Goal: Contribute content: Contribute content

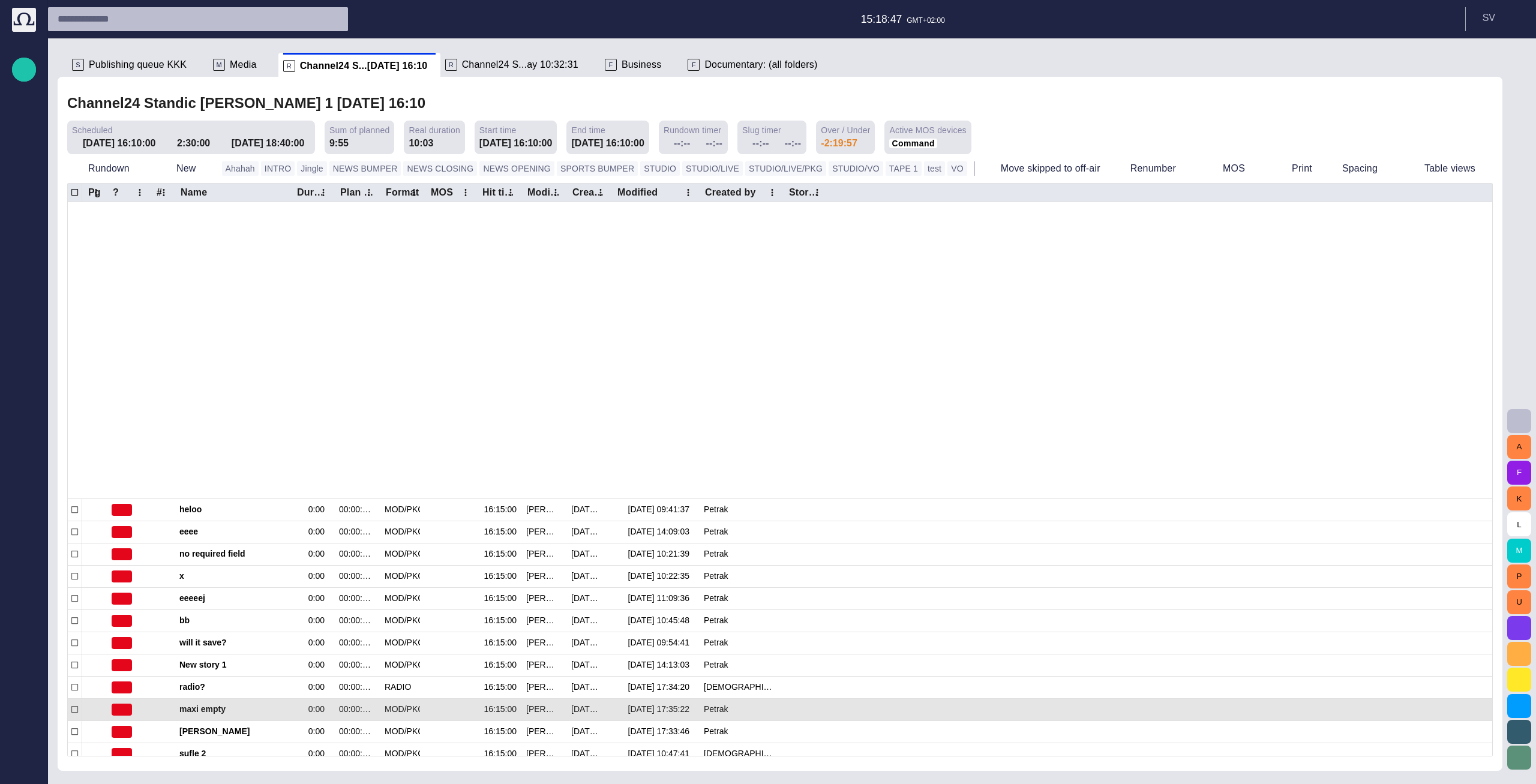
scroll to position [303, 0]
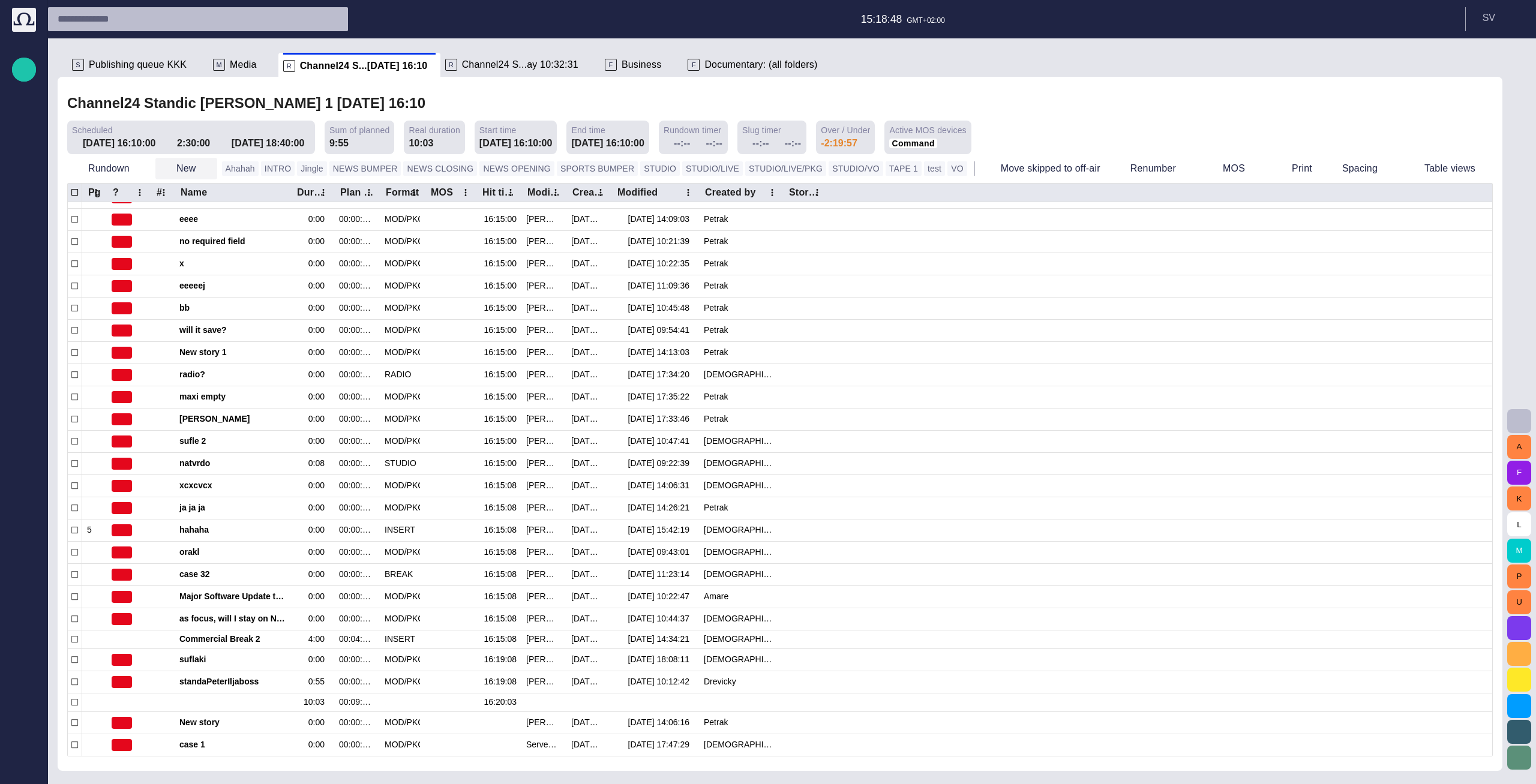
click at [185, 166] on button "New" at bounding box center [186, 168] width 62 height 22
click at [197, 305] on li "Text" at bounding box center [210, 303] width 114 height 22
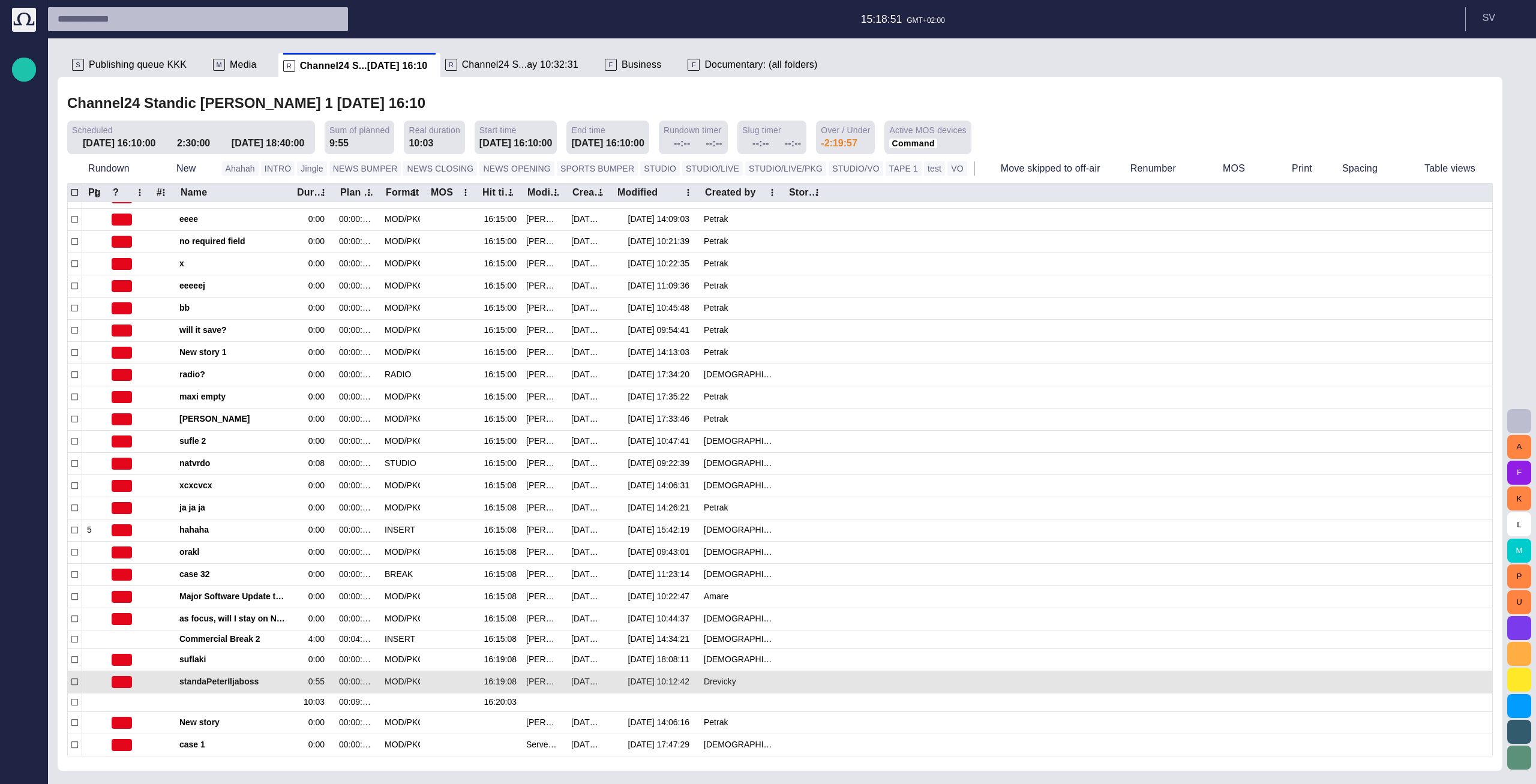
scroll to position [288, 0]
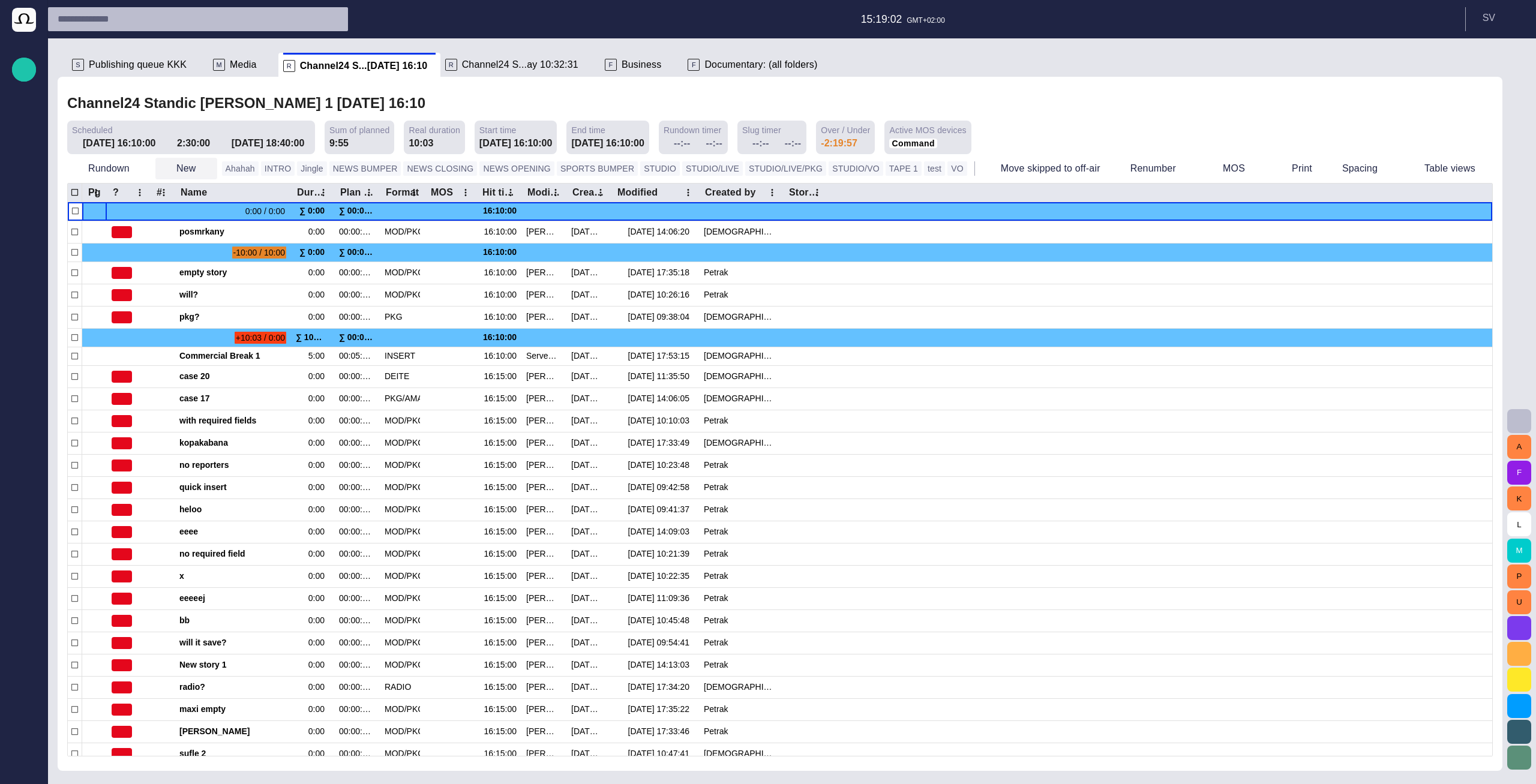
click at [205, 172] on span "button" at bounding box center [207, 169] width 12 height 12
click at [210, 301] on li "Text" at bounding box center [210, 303] width 114 height 22
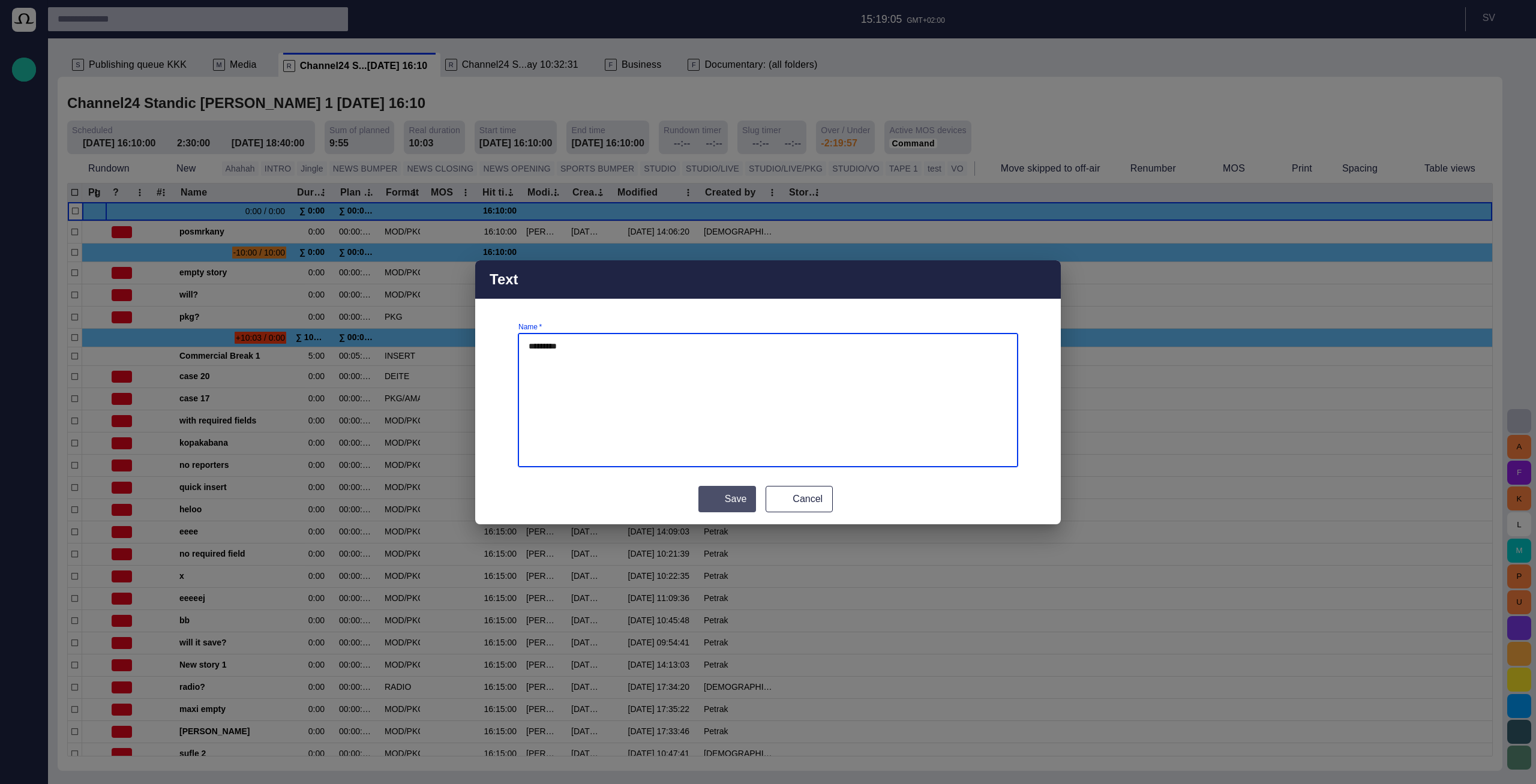
type textarea "*********"
click at [746, 497] on button "Save" at bounding box center [727, 498] width 57 height 26
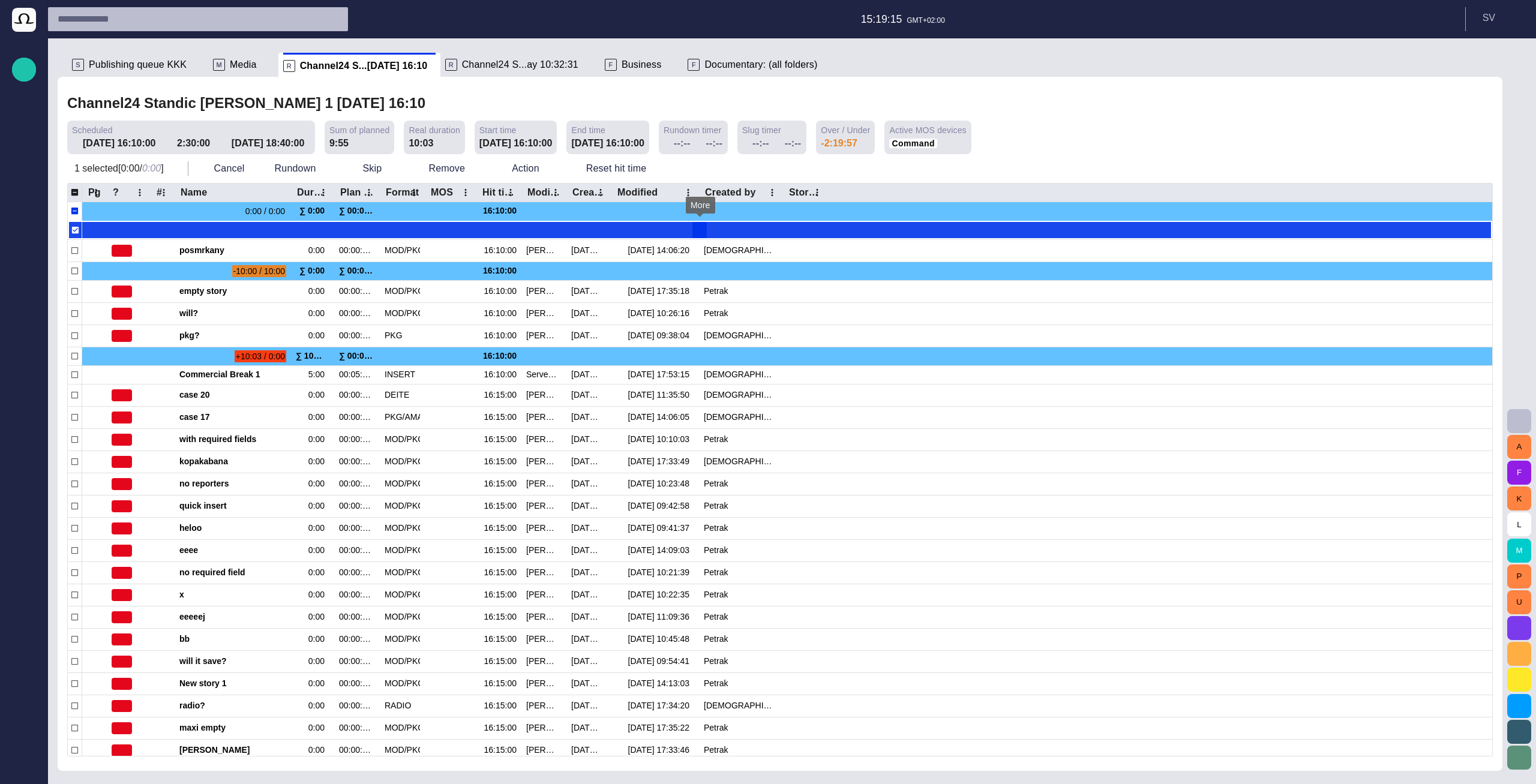
click at [702, 232] on span "button" at bounding box center [699, 231] width 10 height 10
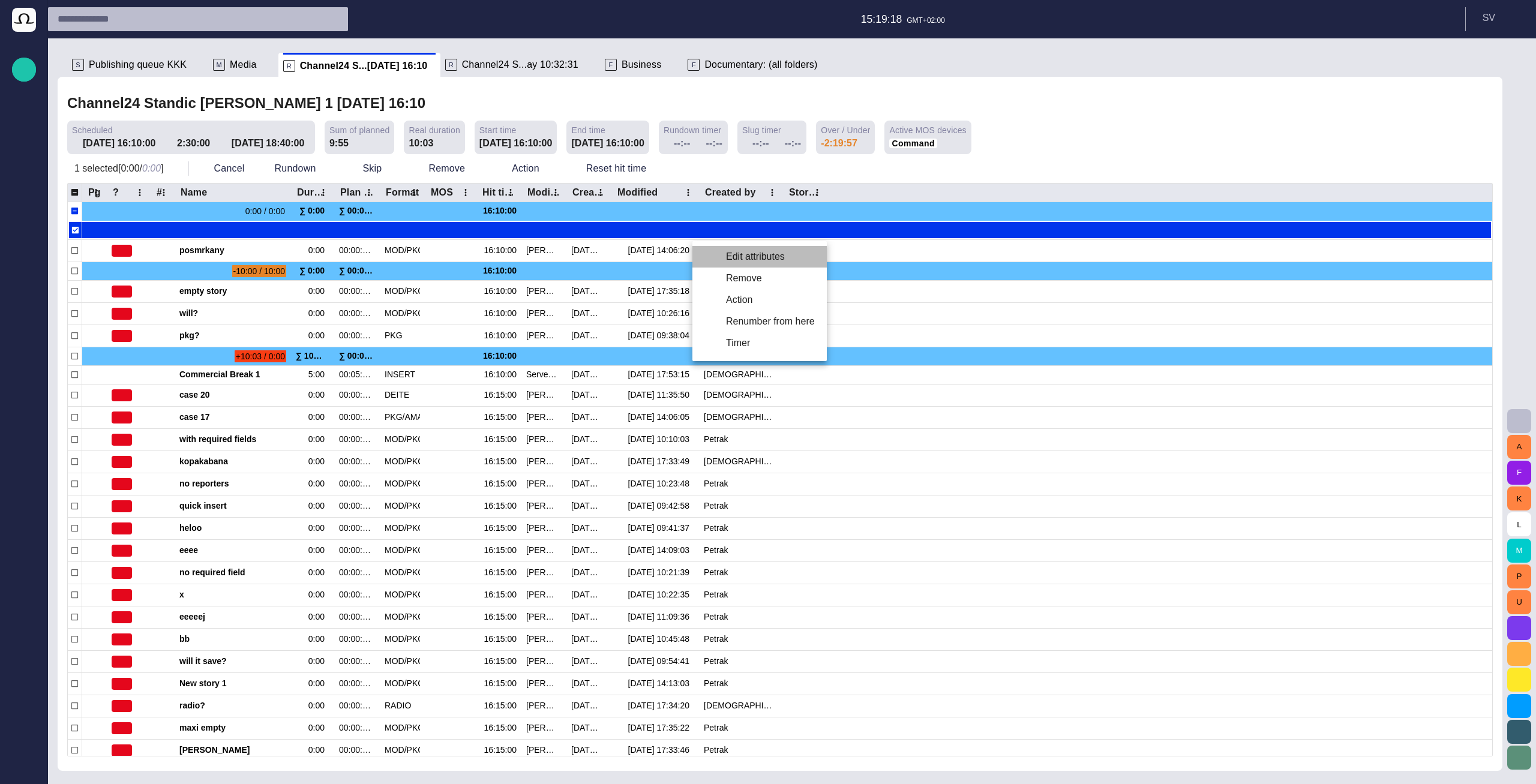
click at [761, 261] on li "Edit attributes" at bounding box center [760, 257] width 134 height 22
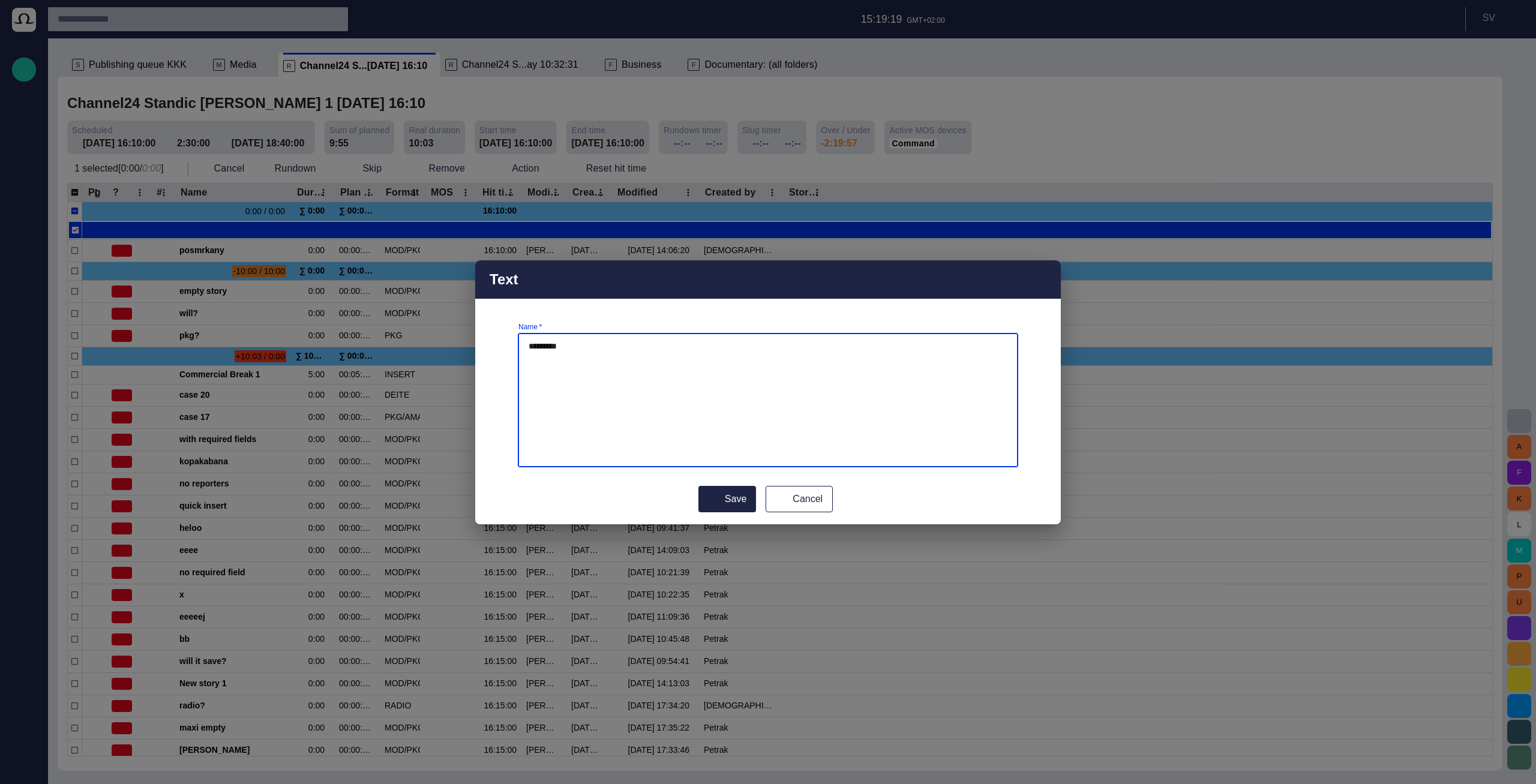
click at [703, 398] on textarea "*********" at bounding box center [768, 400] width 479 height 120
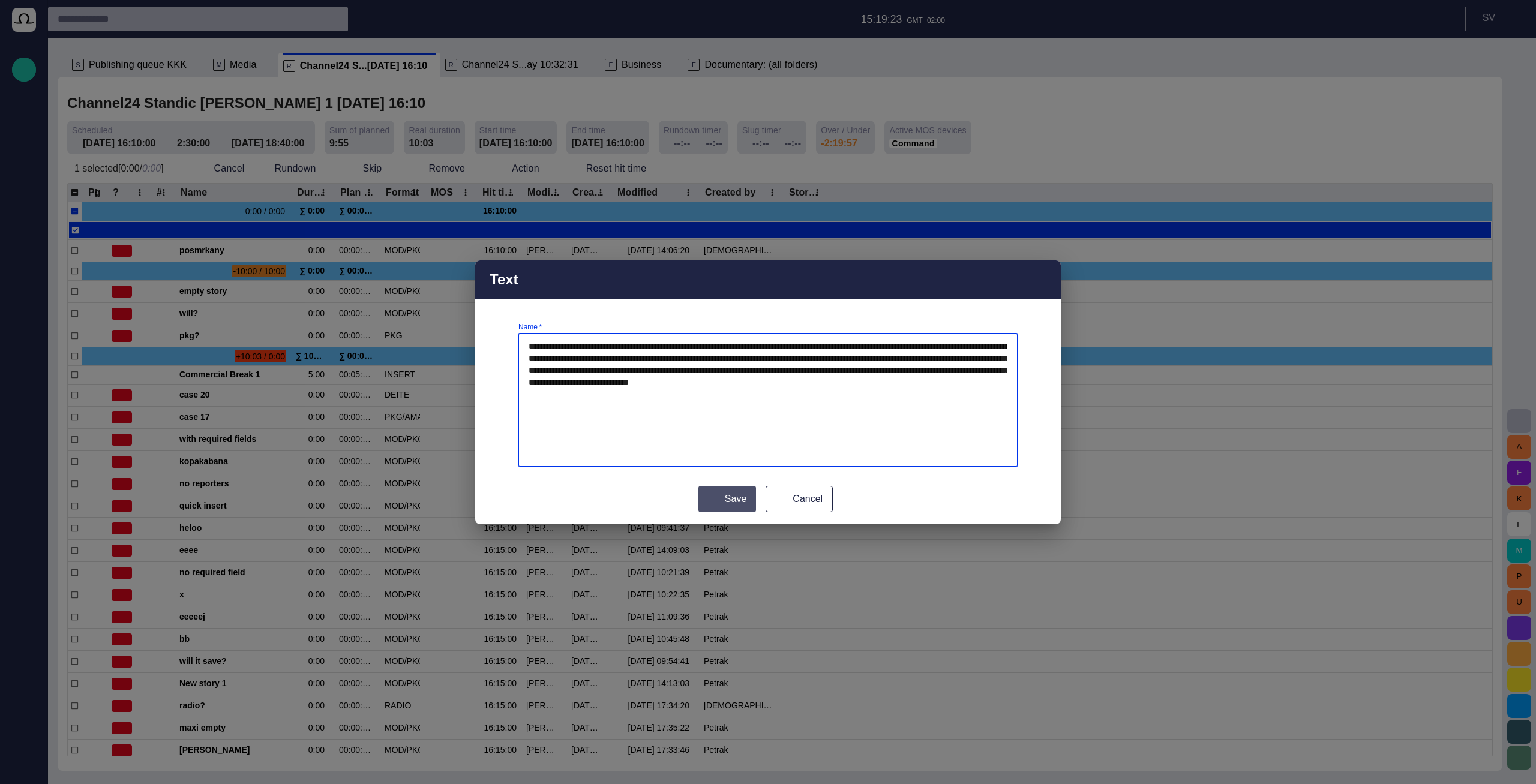
type textarea "**********"
click at [732, 500] on button "Save" at bounding box center [727, 498] width 57 height 26
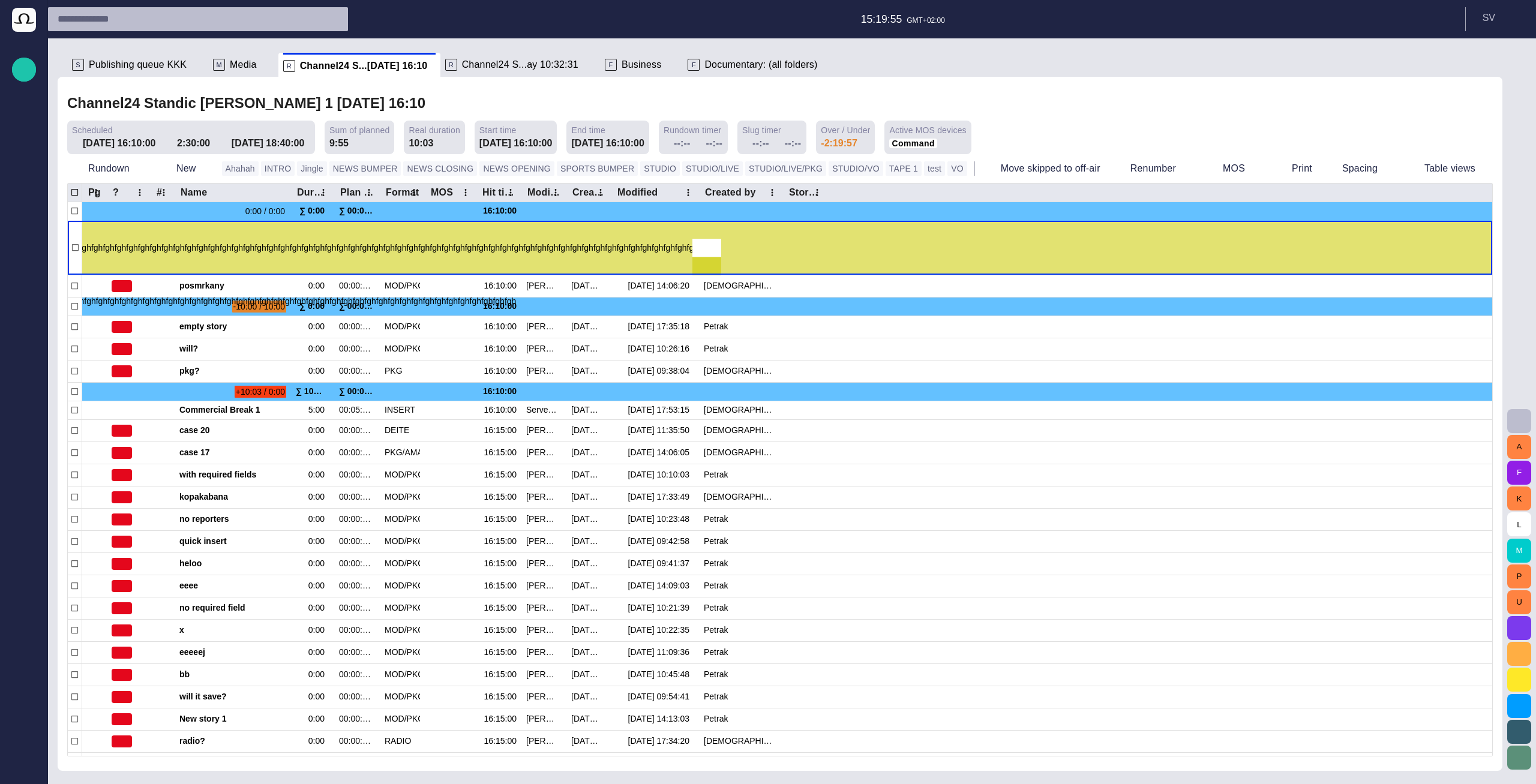
click at [487, 271] on div "fghfghfghfghfghfghfghfghfghfghfghfghfghfghfghfghfghfghfghfghfghfghfghfghfghfghf…" at bounding box center [349, 248] width 735 height 160
click at [552, 243] on div "fghfghfghfghfghfghfghfghfghfghfghfghfghfghfghfghfghfghfghfghfghfghfghfghfghfghf…" at bounding box center [349, 248] width 735 height 160
click at [561, 310] on div "fghfghfghfghfghfghfghfghfghfghfghfghfghfghfghfghfghfghfghfghfghfghfghfghfghfghf…" at bounding box center [349, 248] width 735 height 160
click at [561, 292] on div "fghfghfghfghfghfghfghfghfghfghfghfghfghfghfghfghfghfghfghfghfghfghfghfghfghfghf…" at bounding box center [349, 248] width 735 height 160
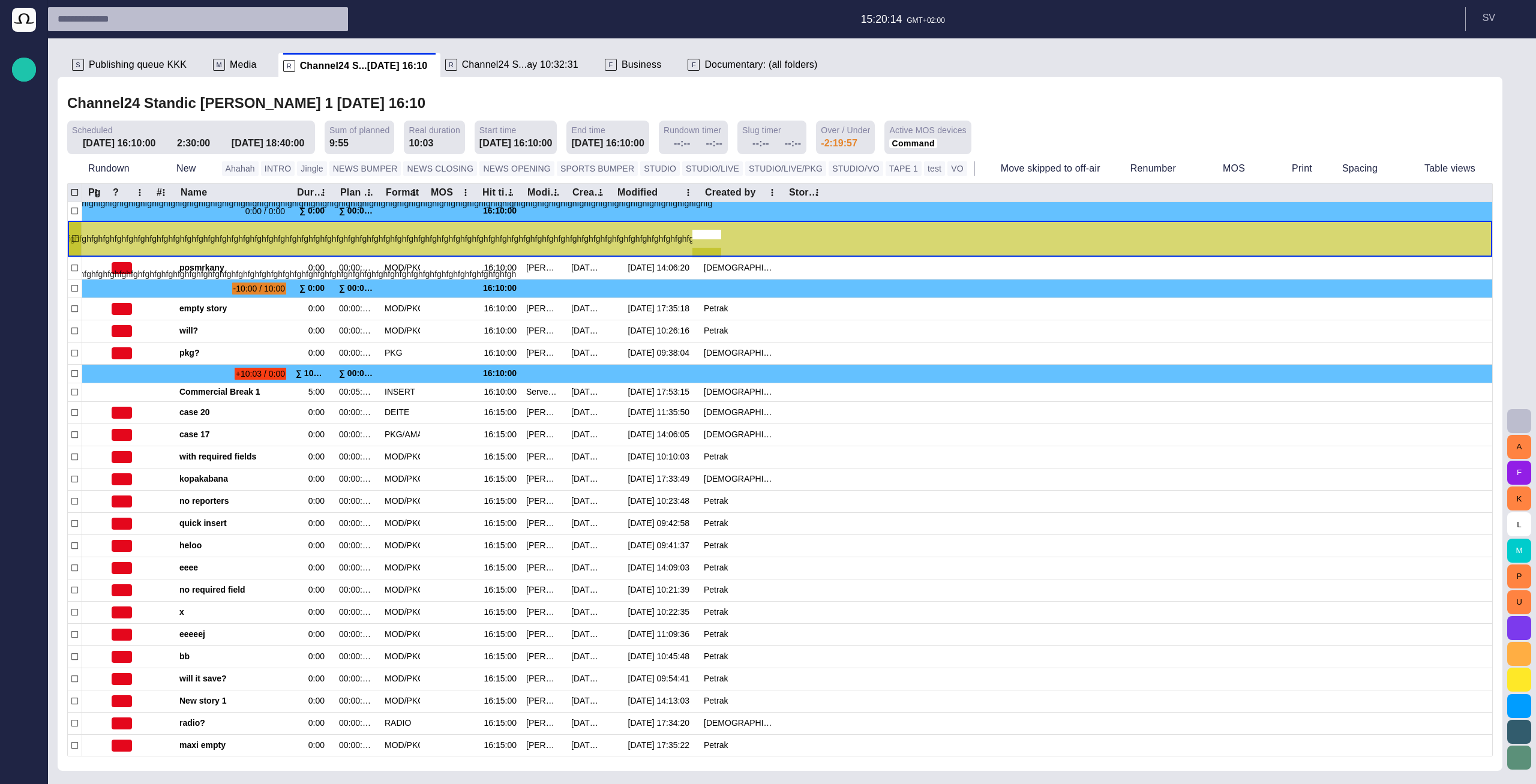
click at [255, 239] on div "fghfghfghfghfghfghfghfghfghfghfghfghfghfghfghfghfghfghfghfghfghfghfghfghfghfghf…" at bounding box center [349, 239] width 735 height 106
click at [154, 236] on div "fghfghfghfghfghfghfghfghfghfghfghfghfghfghfghfghfghfghfghfghfghfghfghfghfghfghf…" at bounding box center [349, 239] width 735 height 106
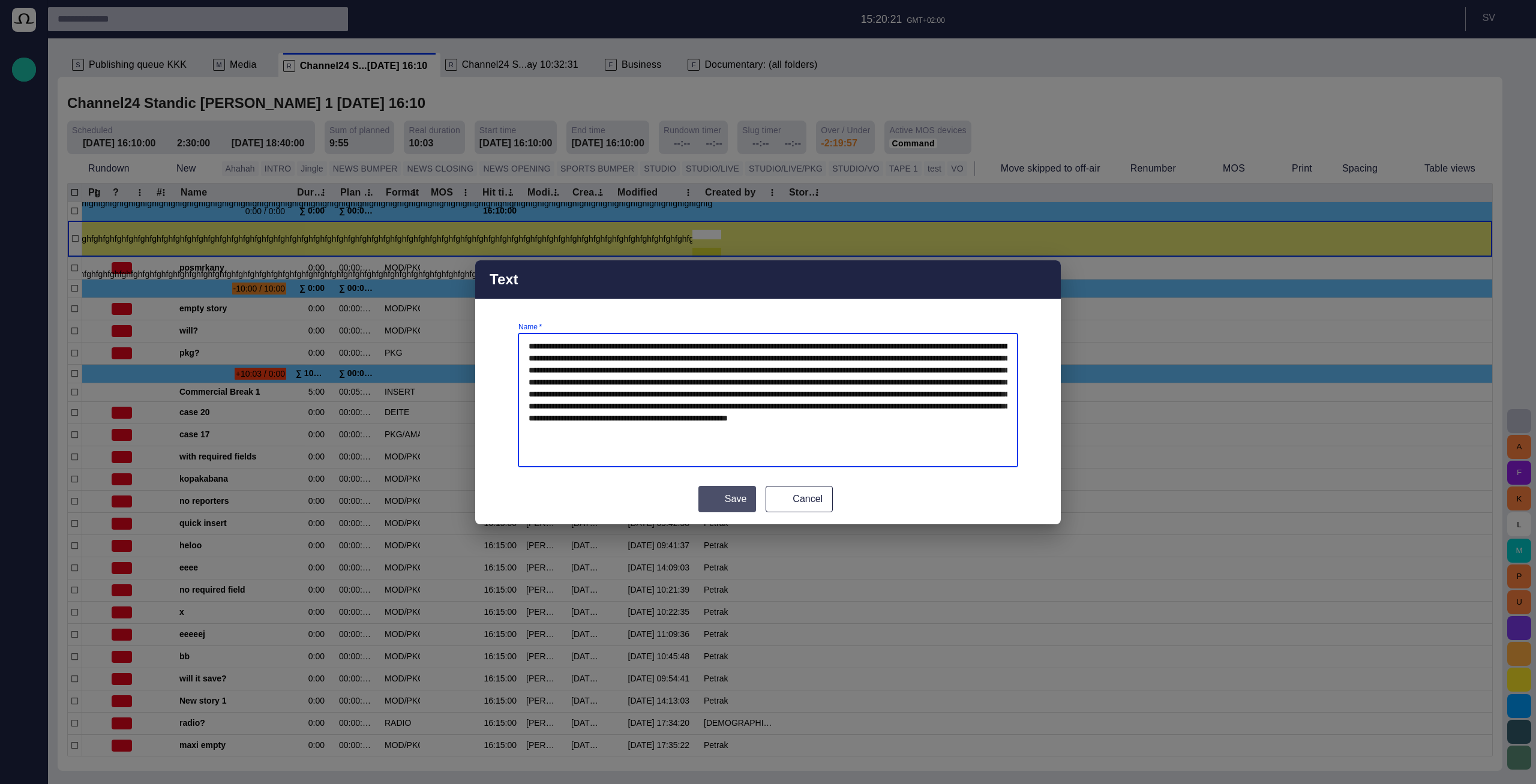
type textarea "**********"
click at [703, 497] on button "Save" at bounding box center [727, 498] width 57 height 26
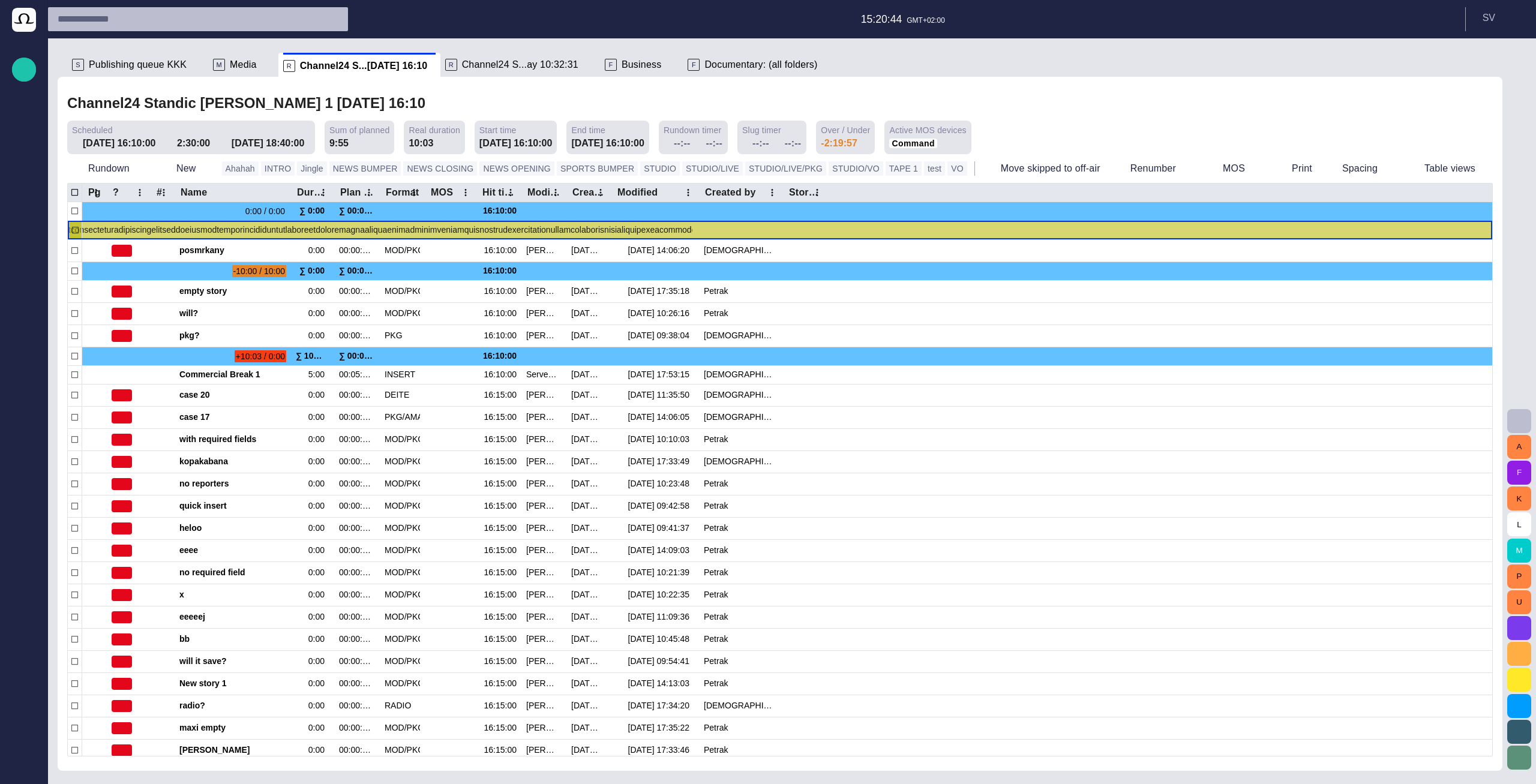
click at [713, 229] on span "button" at bounding box center [714, 231] width 10 height 10
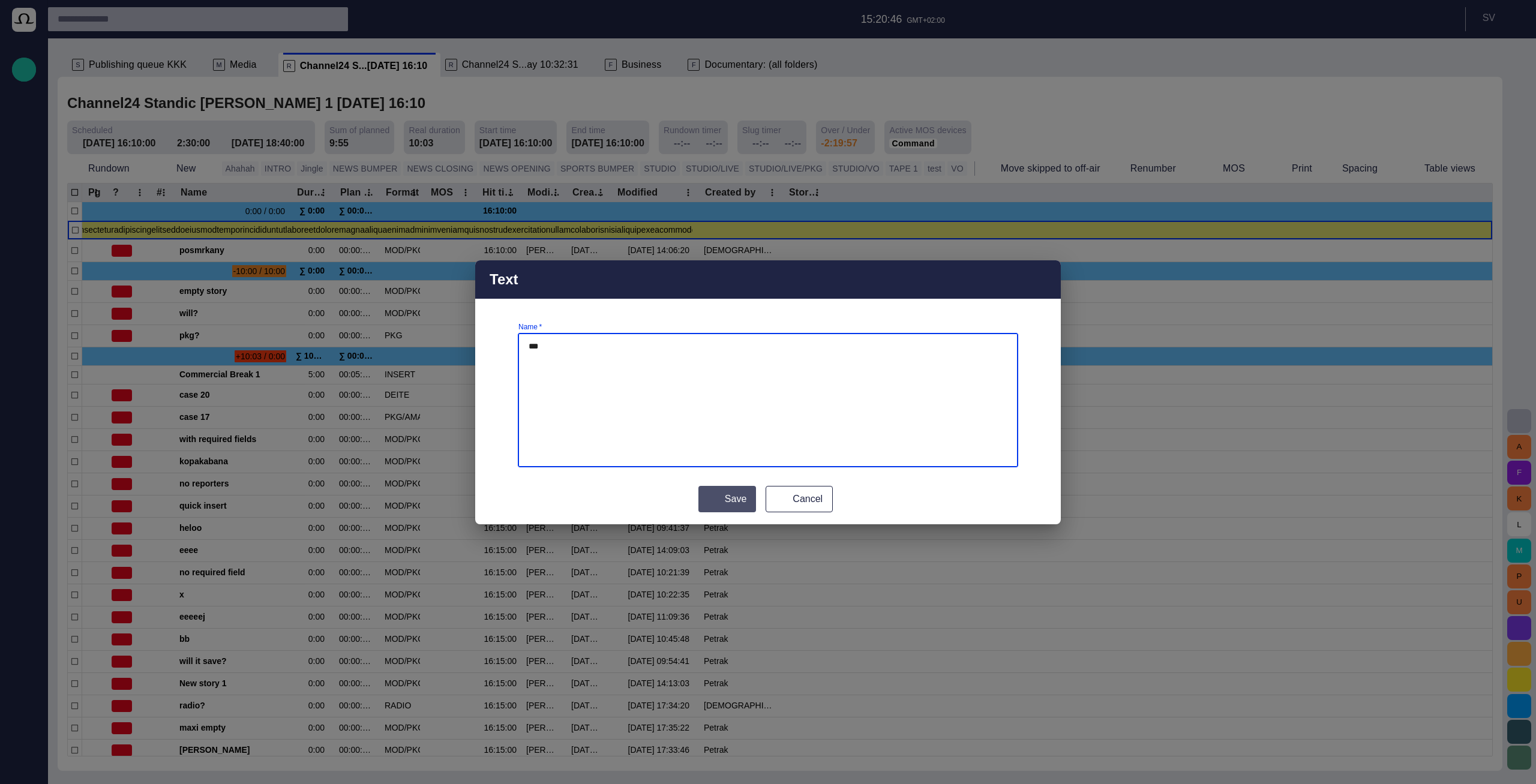
type textarea "***"
click at [731, 491] on button "Save" at bounding box center [727, 498] width 57 height 26
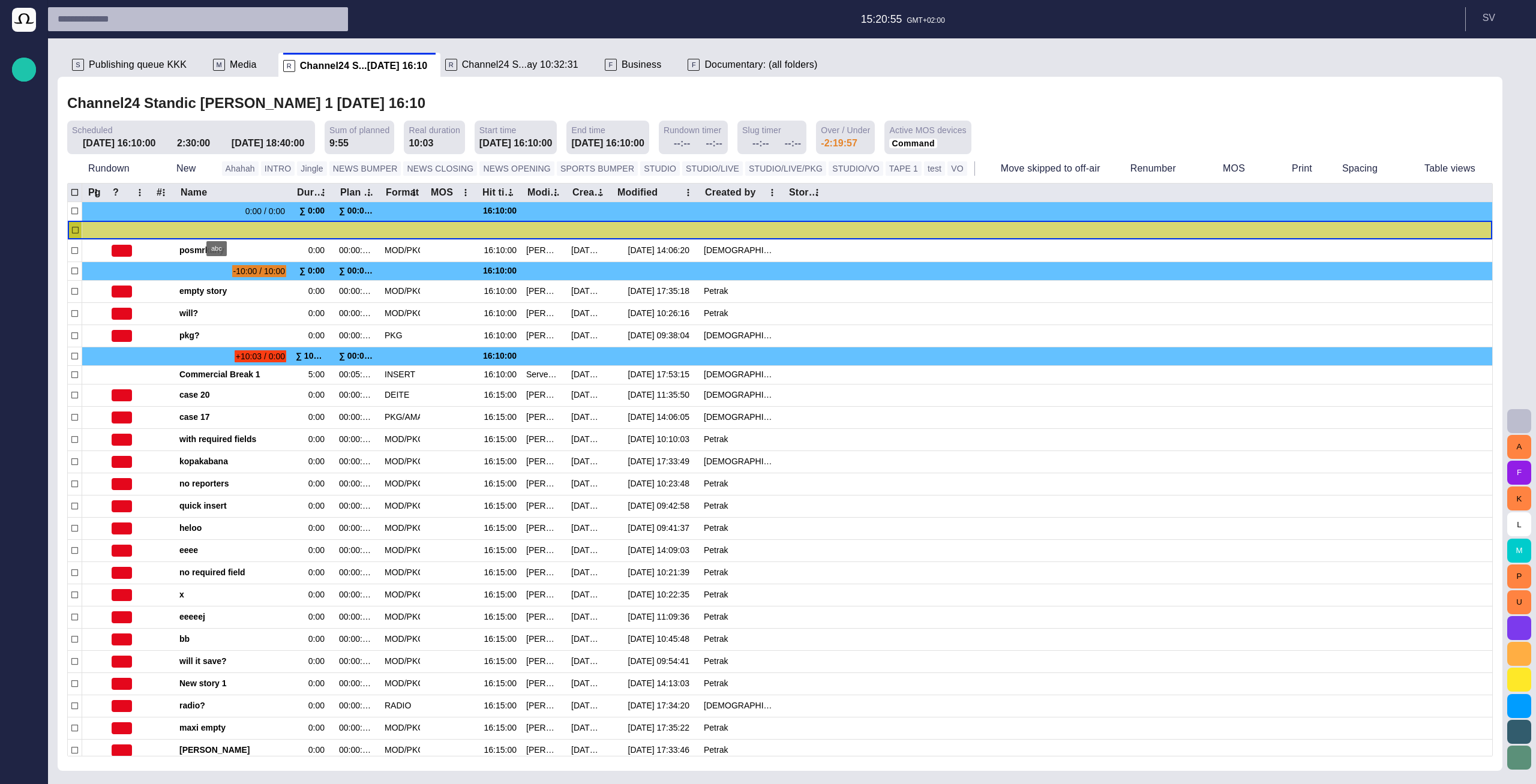
click at [216, 233] on div "abc" at bounding box center [349, 230] width 735 height 19
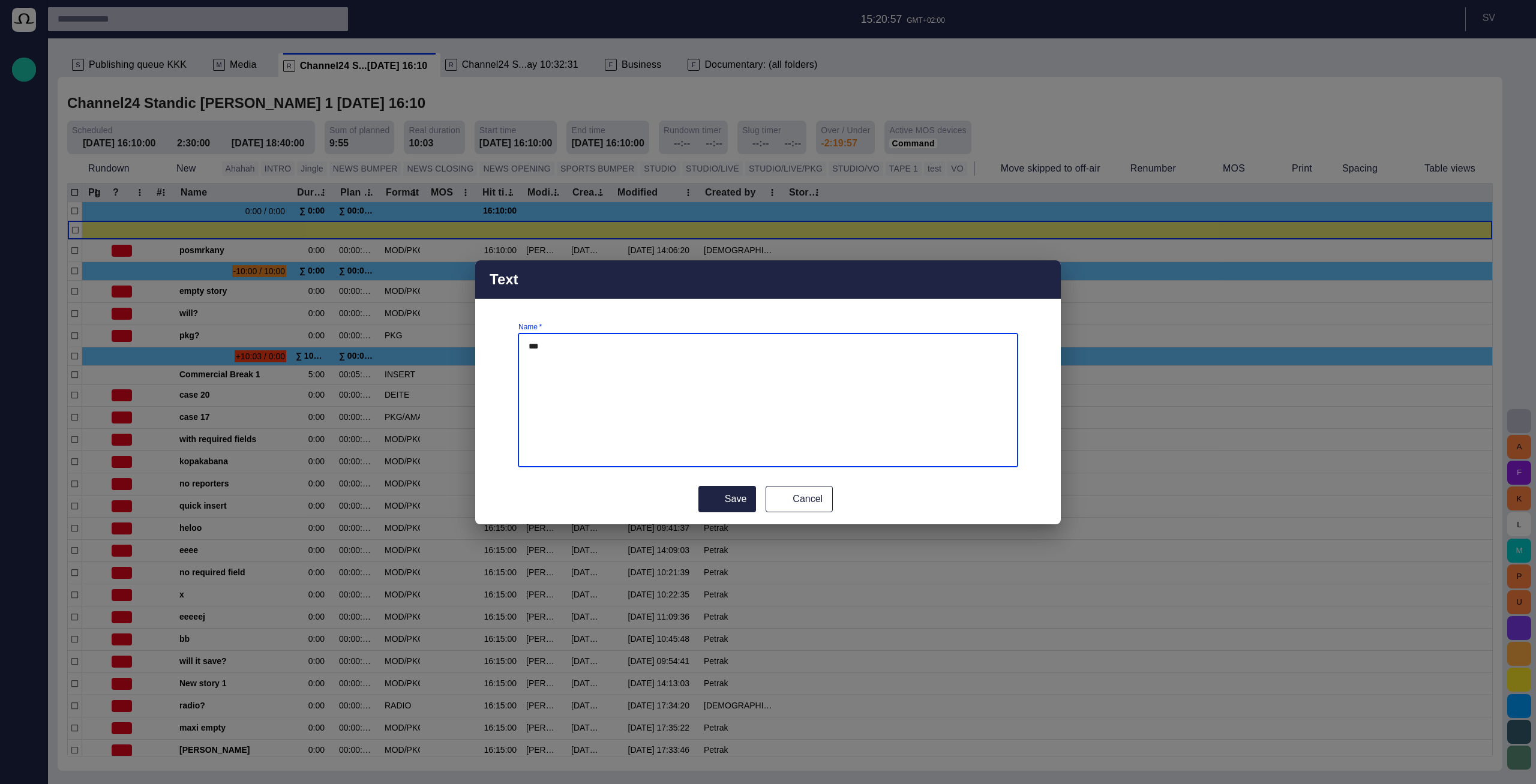
click at [630, 374] on textarea "***" at bounding box center [768, 400] width 479 height 120
type textarea "**********"
click at [712, 500] on span "submit" at bounding box center [710, 498] width 10 height 10
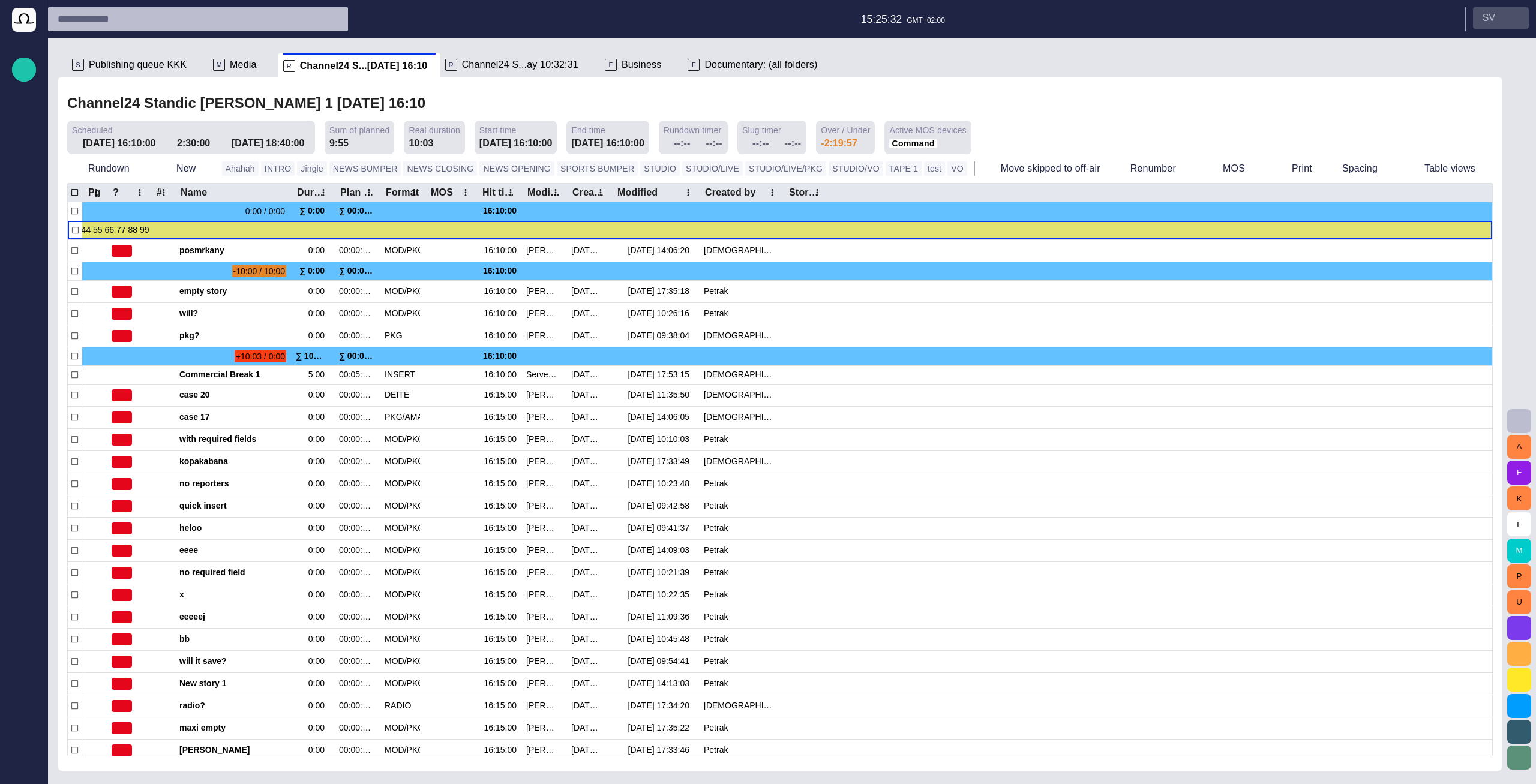
click at [1519, 28] on button "S V" at bounding box center [1501, 18] width 56 height 22
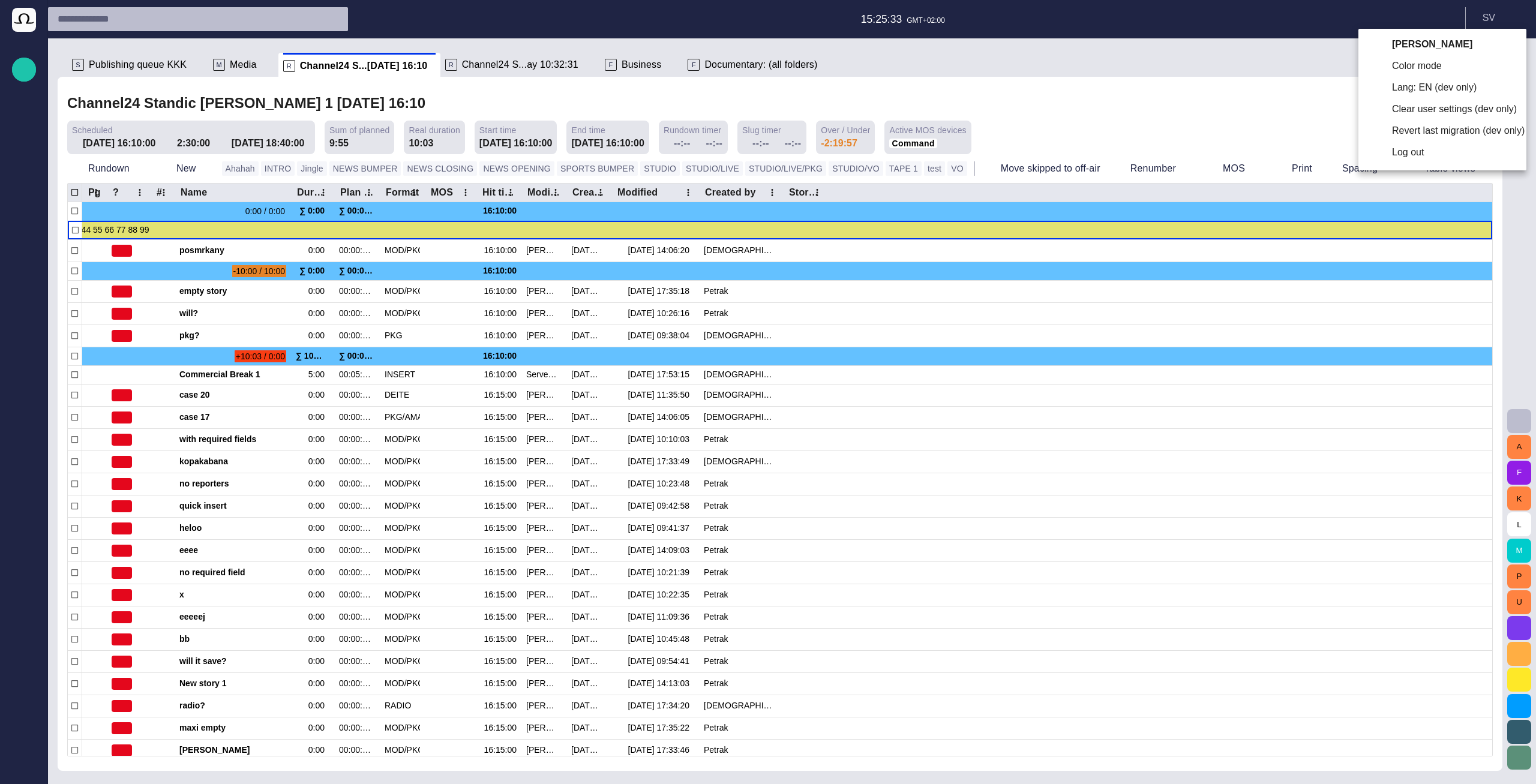
click at [1443, 160] on li "Log out" at bounding box center [1442, 152] width 168 height 22
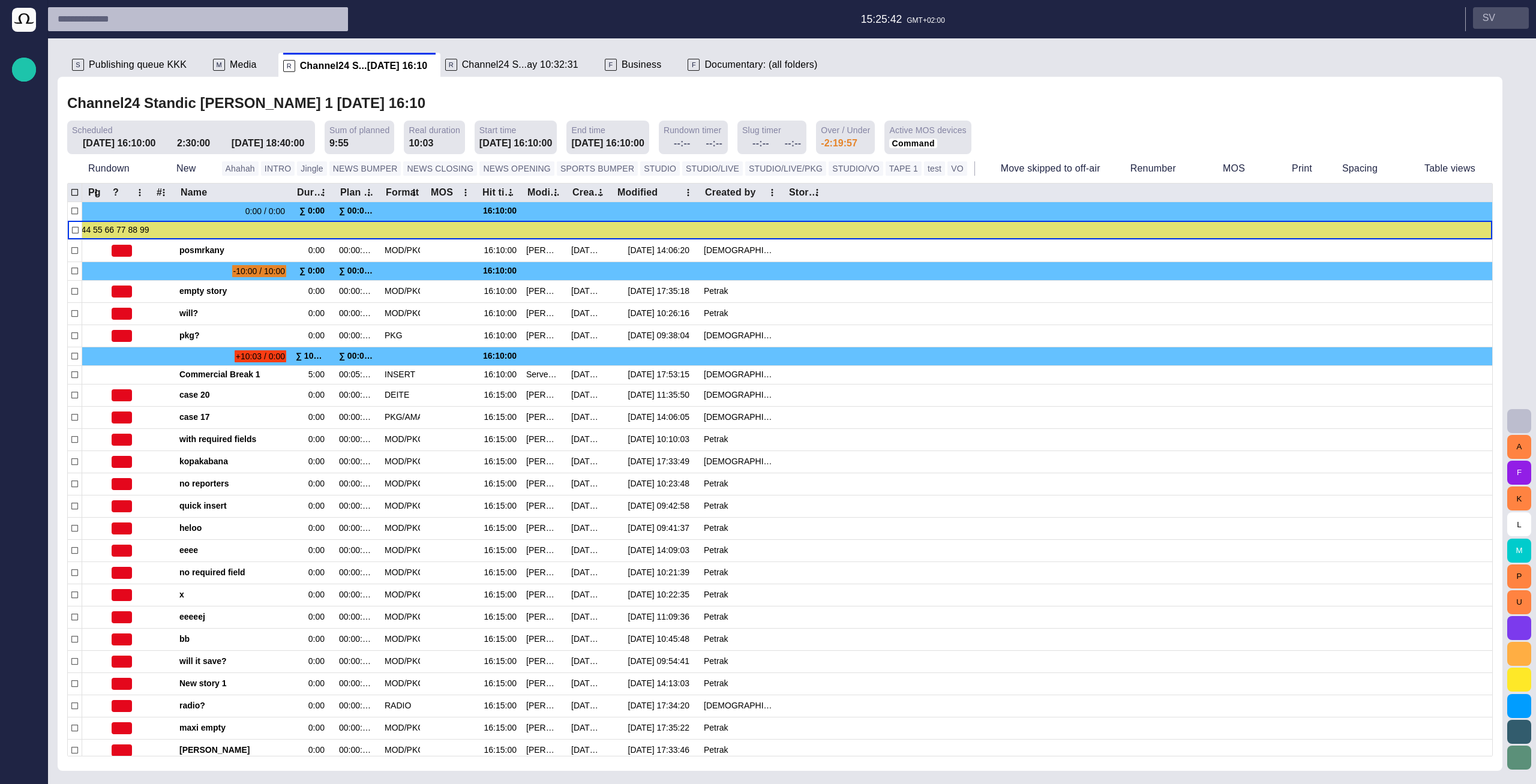
click at [1502, 26] on button "S V" at bounding box center [1501, 18] width 56 height 22
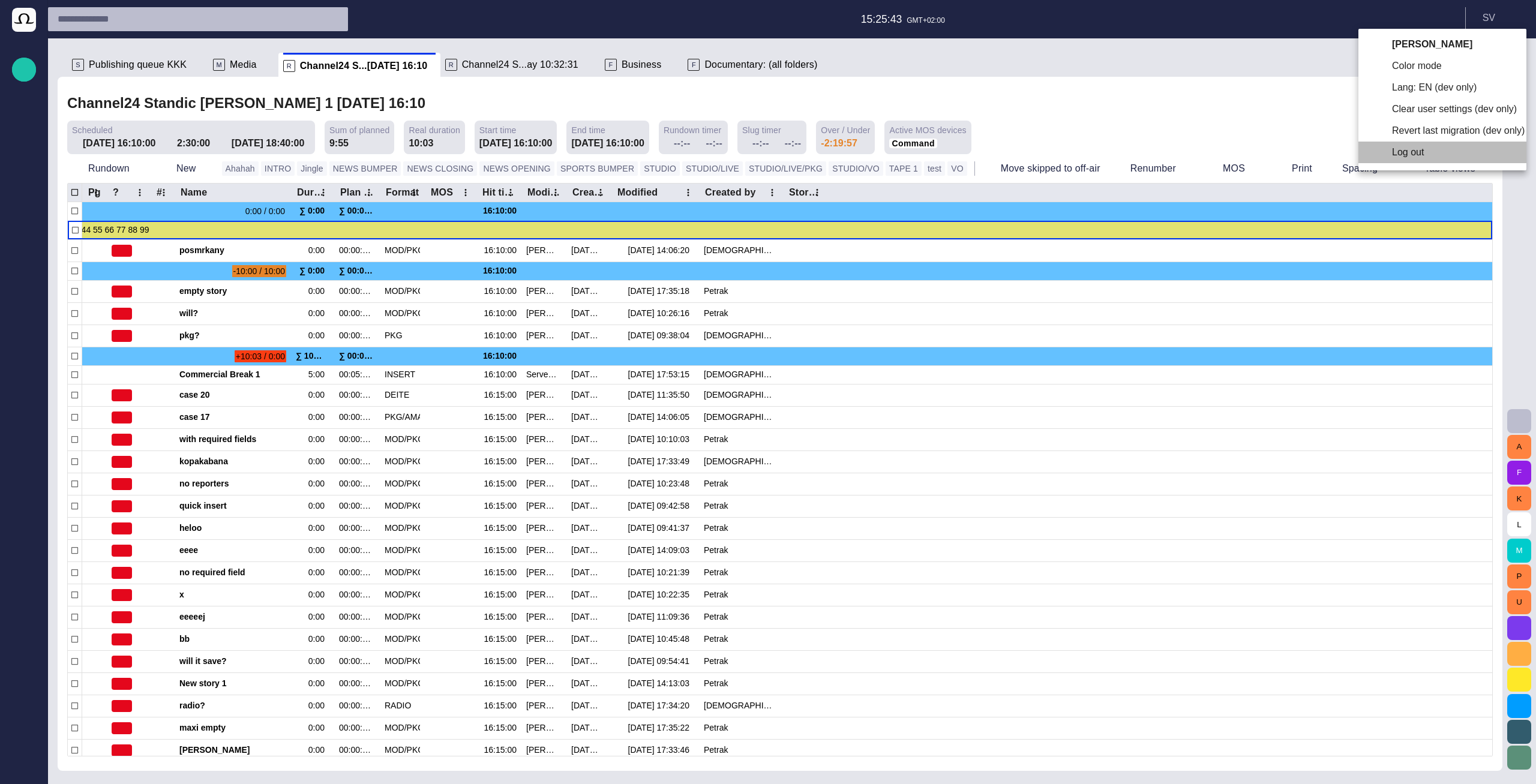
click at [1418, 162] on li "Log out" at bounding box center [1442, 152] width 168 height 22
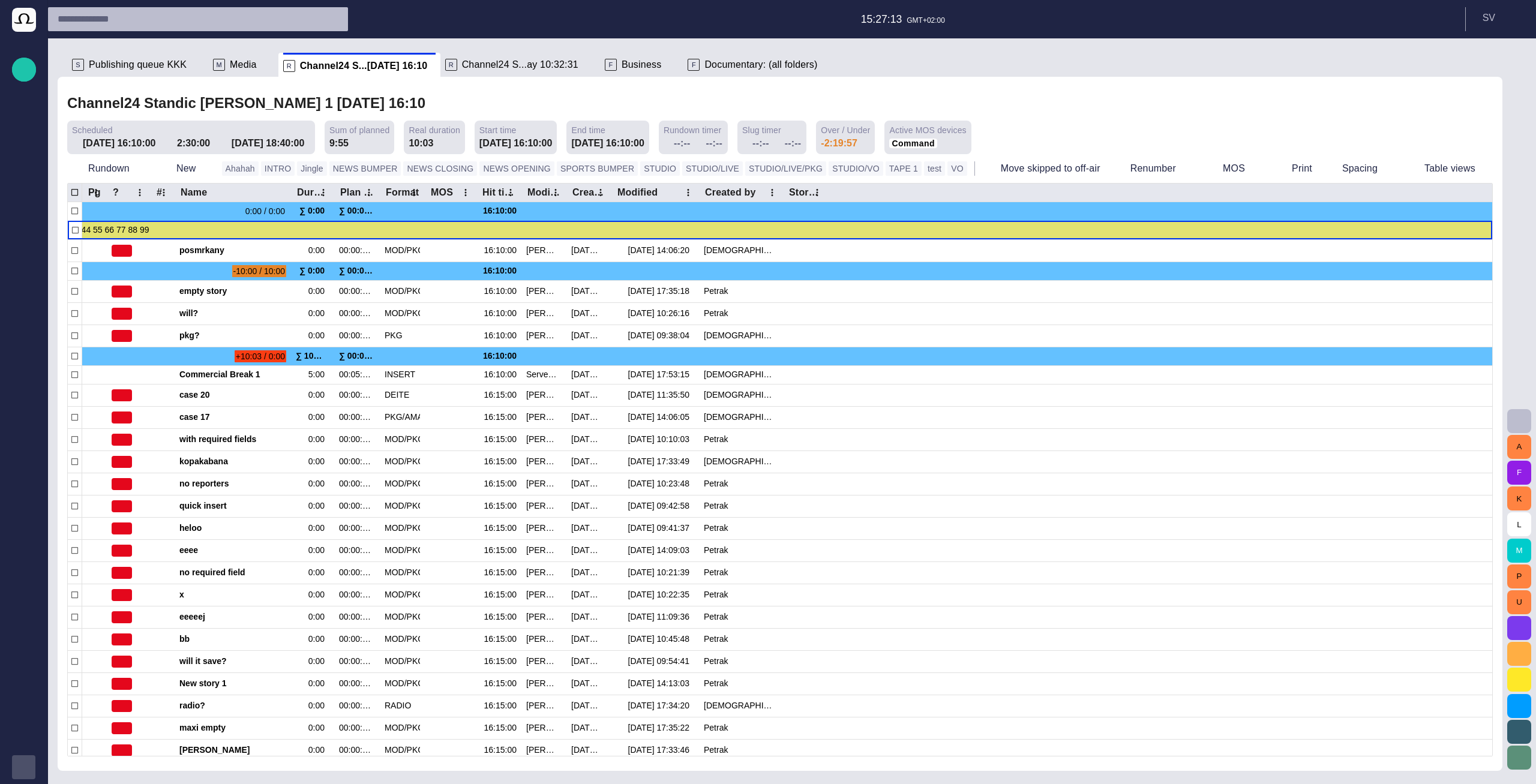
click at [29, 769] on div "button" at bounding box center [24, 767] width 24 height 24
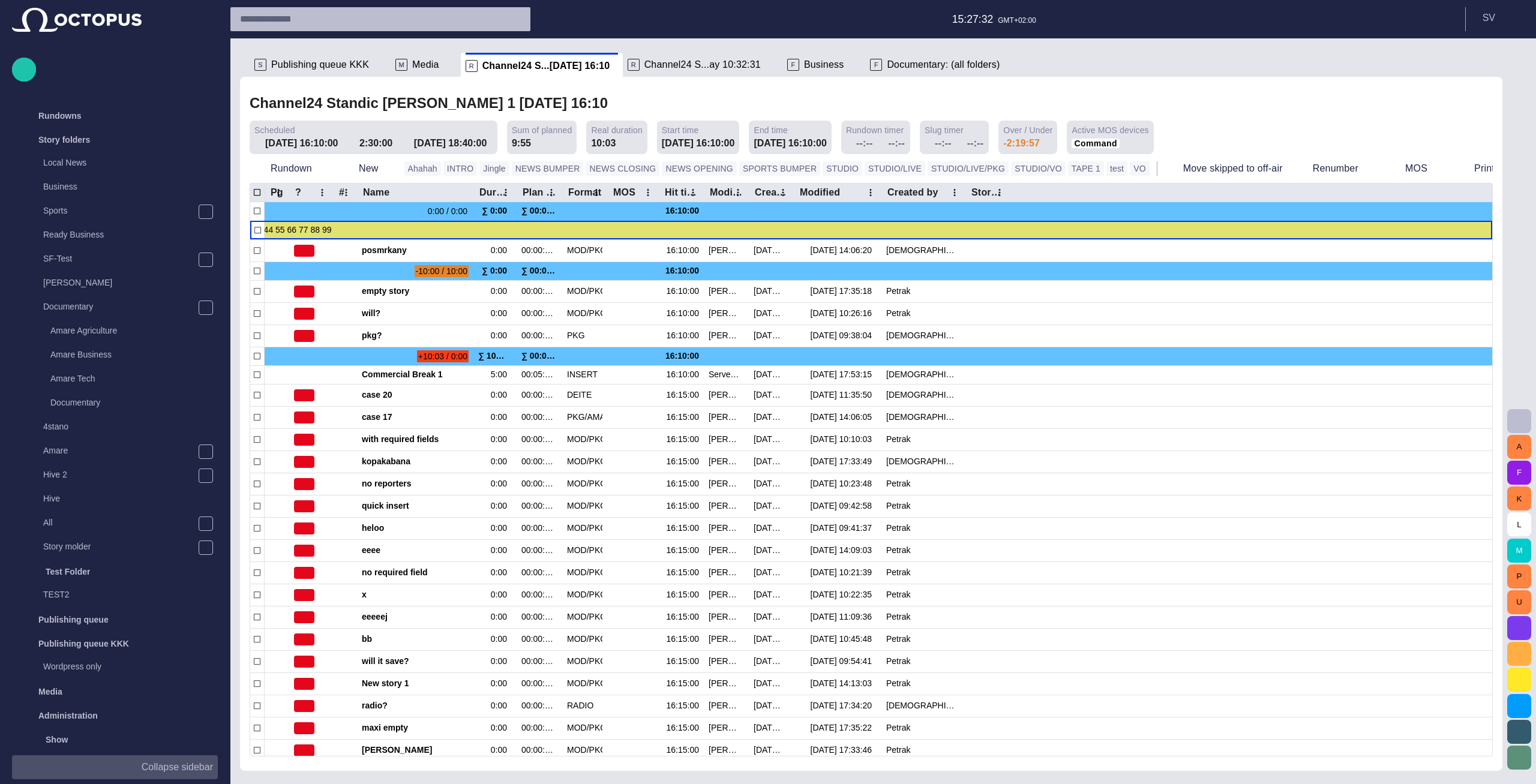
click at [149, 768] on p "Collapse sidebar" at bounding box center [178, 767] width 72 height 14
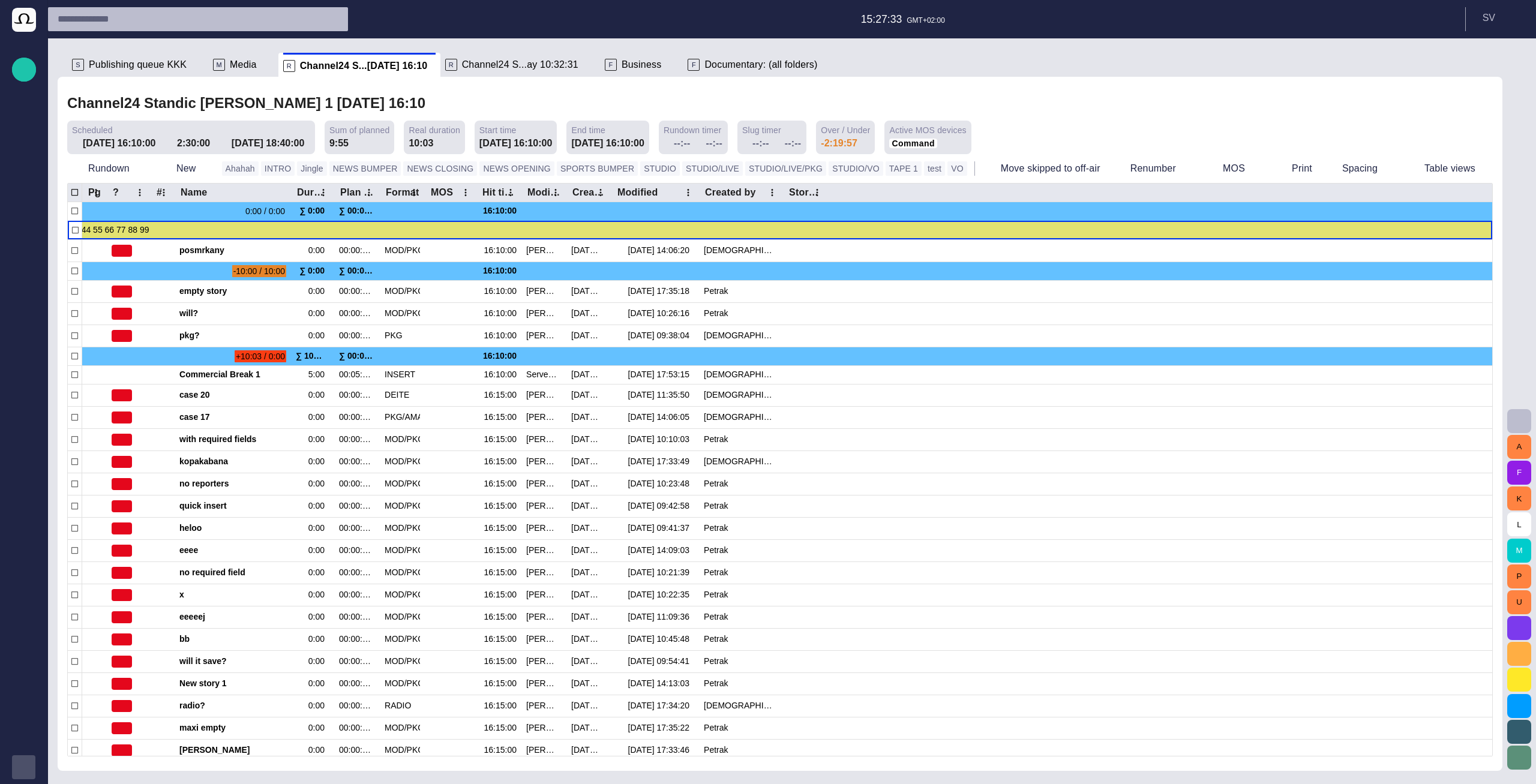
click at [25, 764] on span "button" at bounding box center [24, 767] width 10 height 10
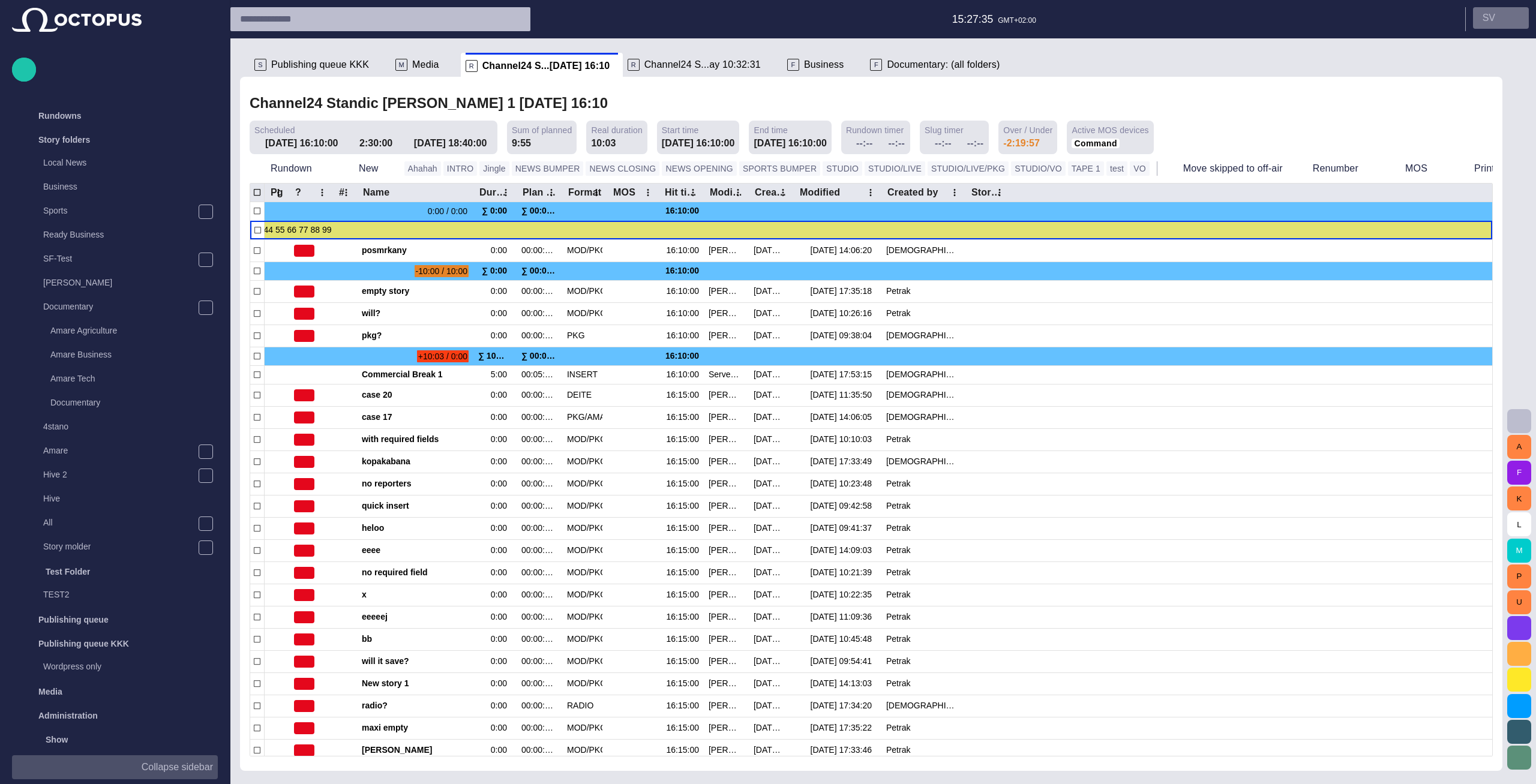
click at [1503, 20] on button "S V" at bounding box center [1501, 18] width 56 height 22
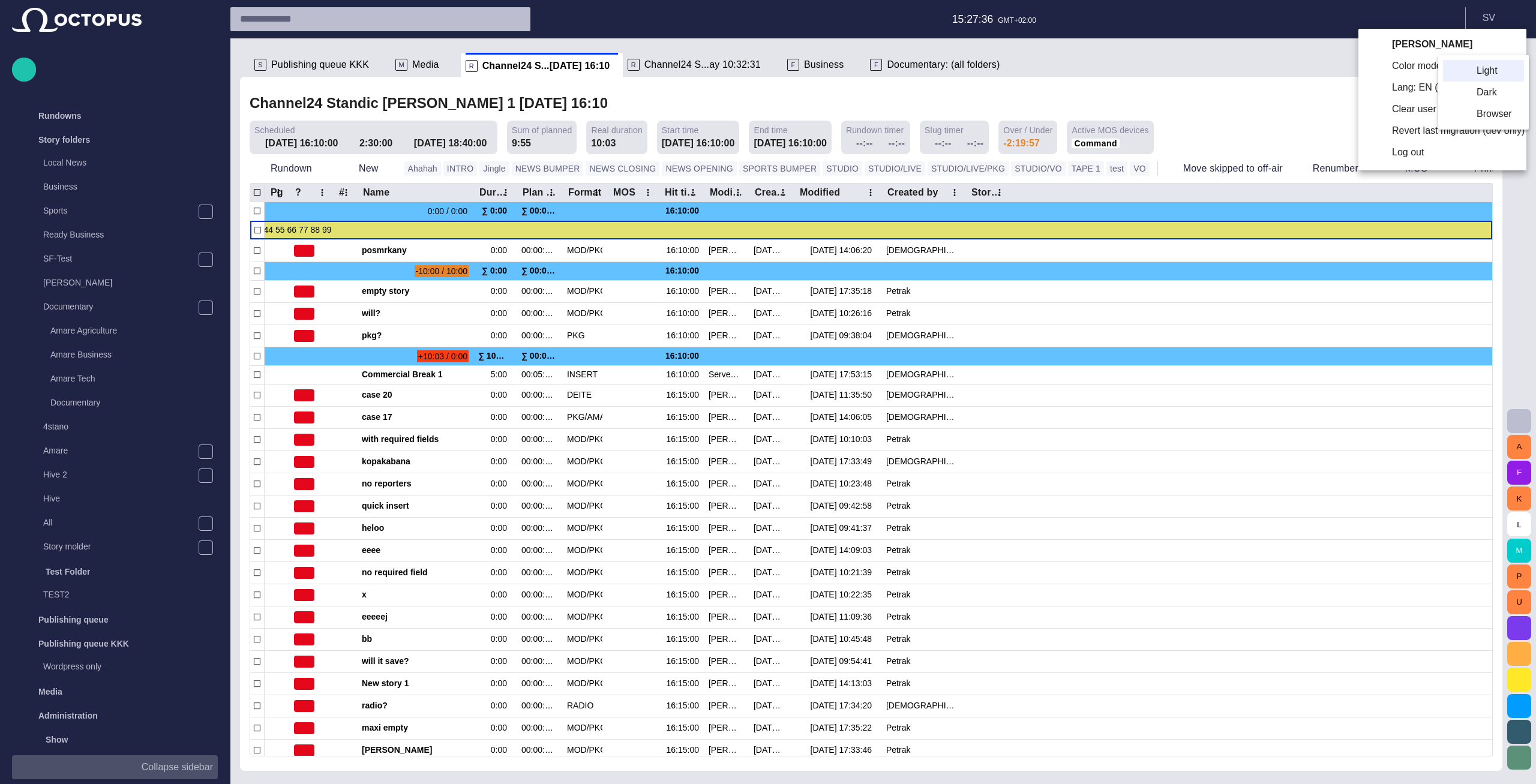
click at [1470, 87] on li "Dark" at bounding box center [1483, 92] width 81 height 22
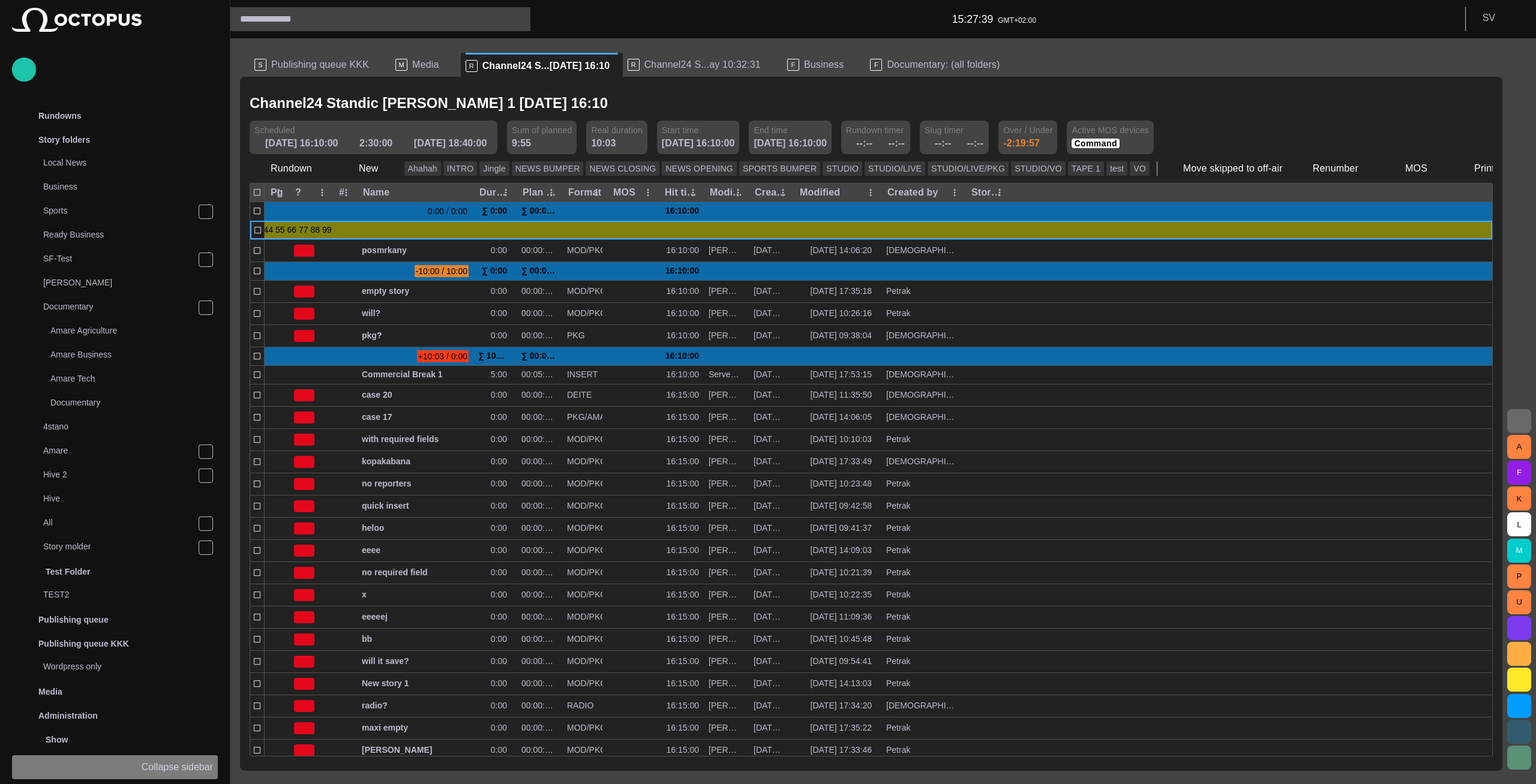
click at [190, 769] on p "Collapse sidebar" at bounding box center [178, 767] width 72 height 14
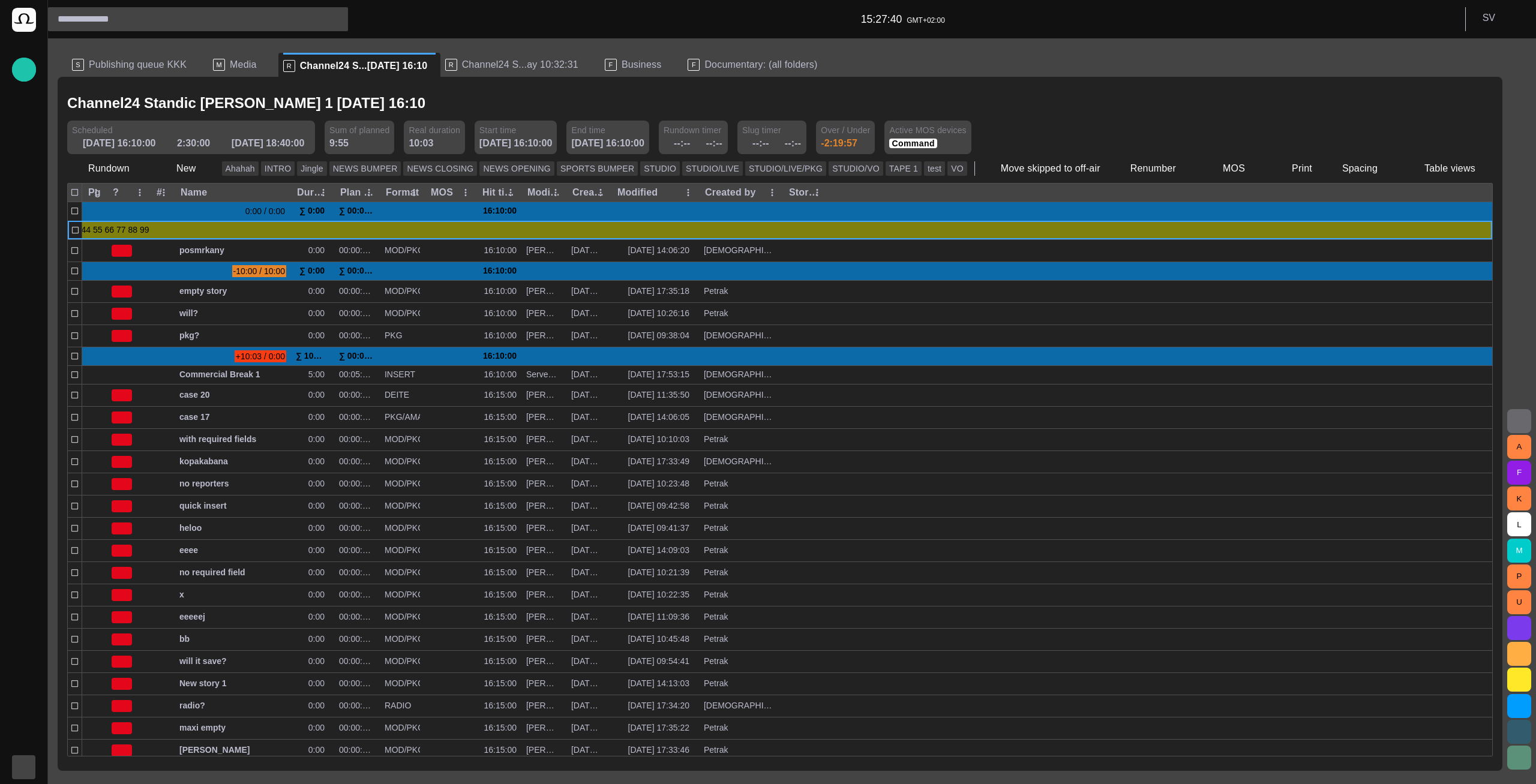
click at [13, 766] on div "button" at bounding box center [24, 767] width 24 height 24
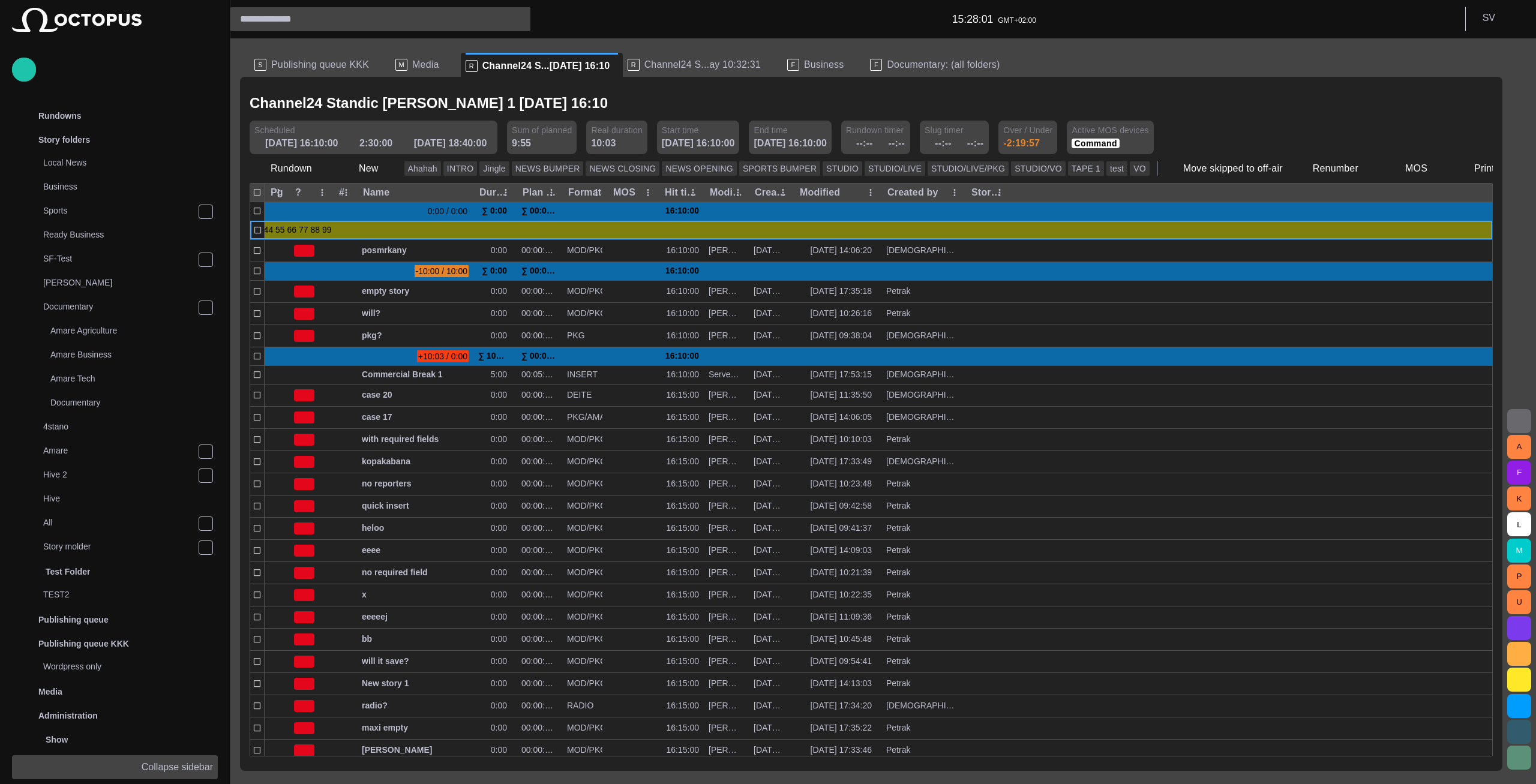
click at [178, 757] on button "Collapse sidebar" at bounding box center [115, 767] width 206 height 24
